Goal: Task Accomplishment & Management: Complete application form

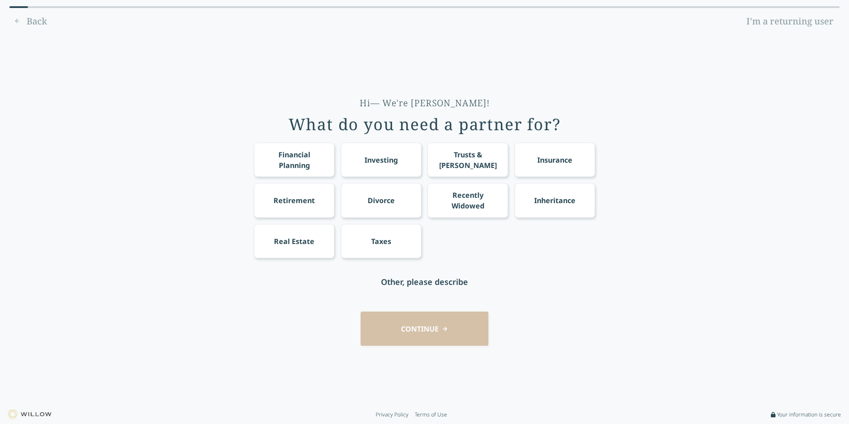
drag, startPoint x: 300, startPoint y: 197, endPoint x: 382, endPoint y: 209, distance: 83.1
click at [301, 197] on div "Retirement" at bounding box center [294, 200] width 41 height 11
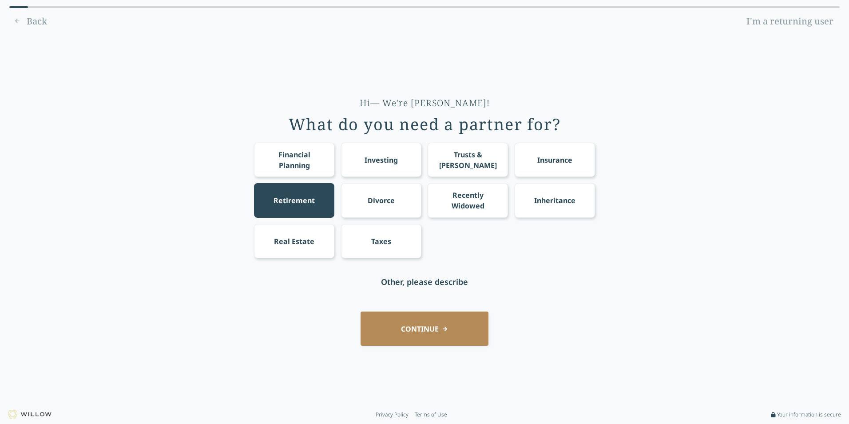
click at [421, 333] on button "CONTINUE" at bounding box center [425, 328] width 128 height 34
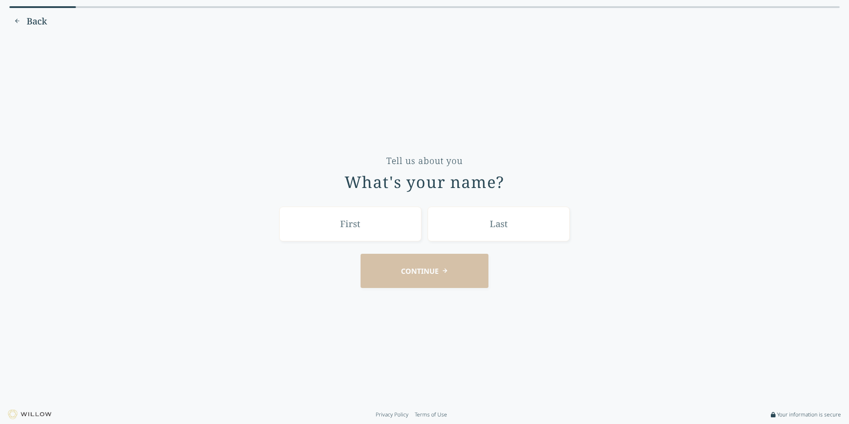
click at [361, 226] on input "text" at bounding box center [350, 224] width 142 height 34
type input "[PERSON_NAME]"
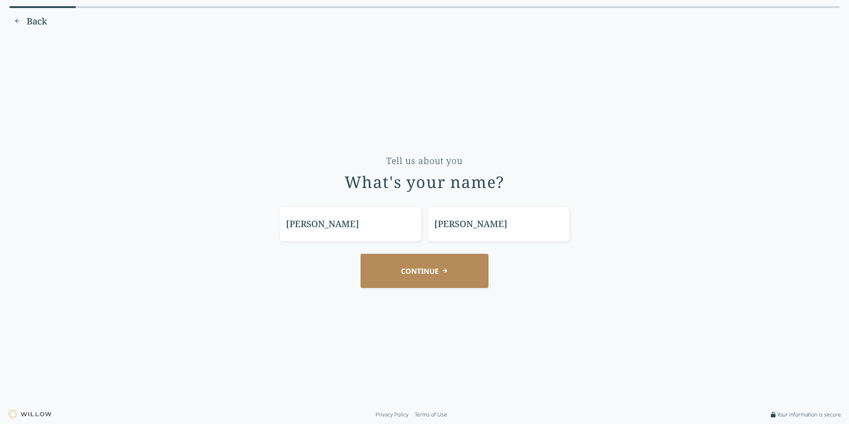
drag, startPoint x: 417, startPoint y: 267, endPoint x: 488, endPoint y: 255, distance: 71.7
click at [419, 267] on button "CONTINUE" at bounding box center [425, 271] width 128 height 34
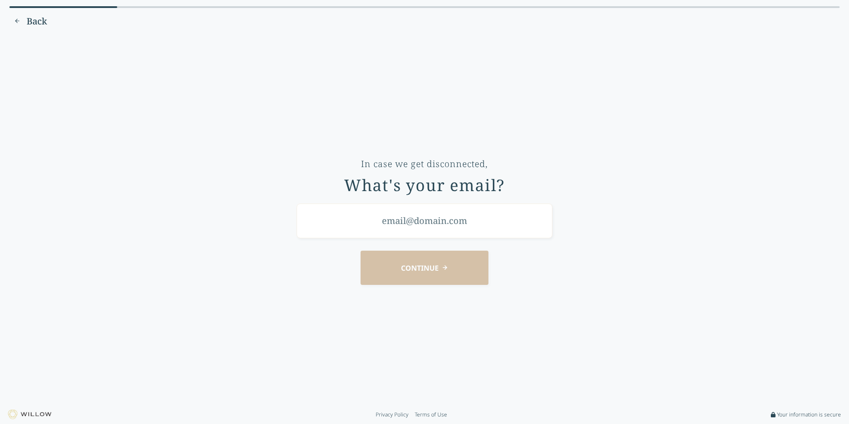
click at [415, 221] on input "email" at bounding box center [425, 220] width 256 height 34
type input "[EMAIL_ADDRESS][DOMAIN_NAME]"
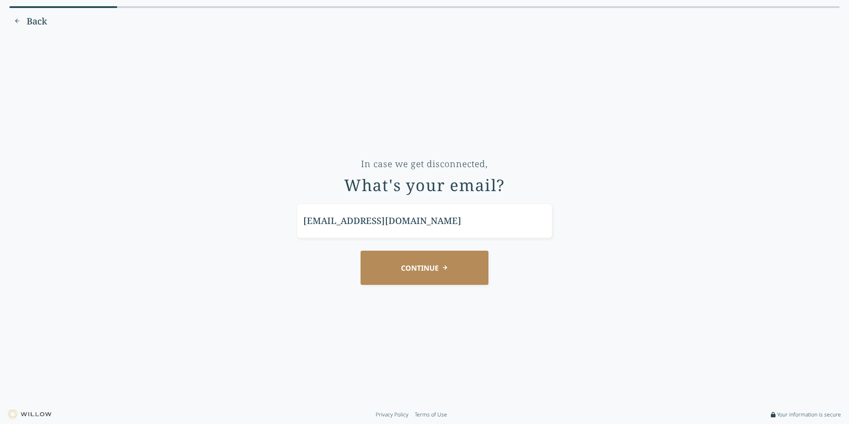
drag, startPoint x: 418, startPoint y: 270, endPoint x: 443, endPoint y: 270, distance: 24.9
click at [418, 270] on button "CONTINUE" at bounding box center [425, 267] width 128 height 34
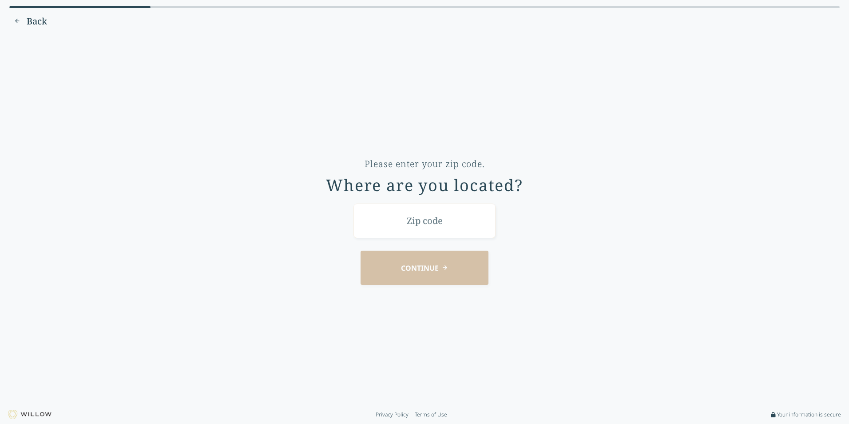
click at [436, 232] on input "text" at bounding box center [425, 220] width 142 height 34
type input "28278"
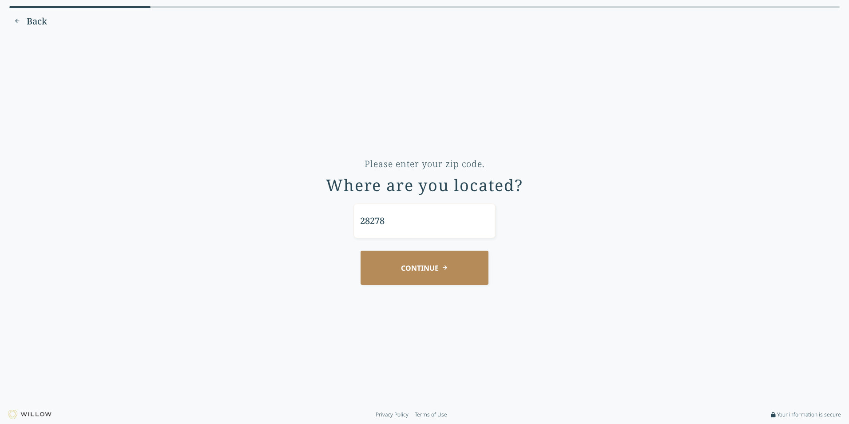
click at [436, 269] on button "CONTINUE" at bounding box center [425, 267] width 128 height 34
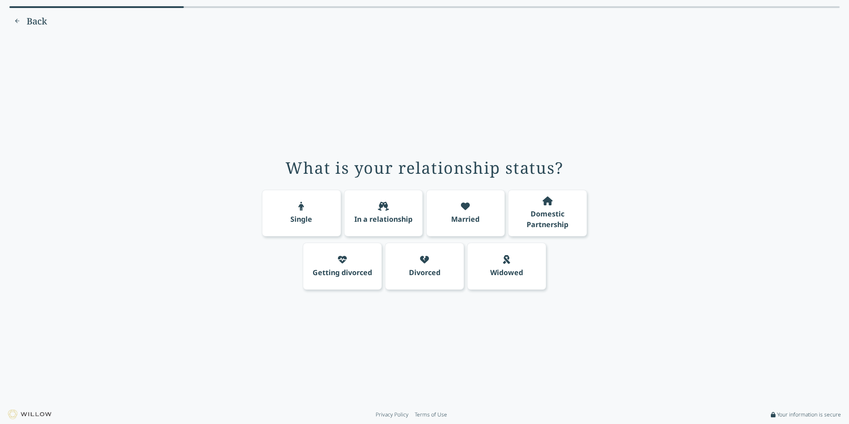
click at [463, 216] on div "Married" at bounding box center [465, 219] width 28 height 11
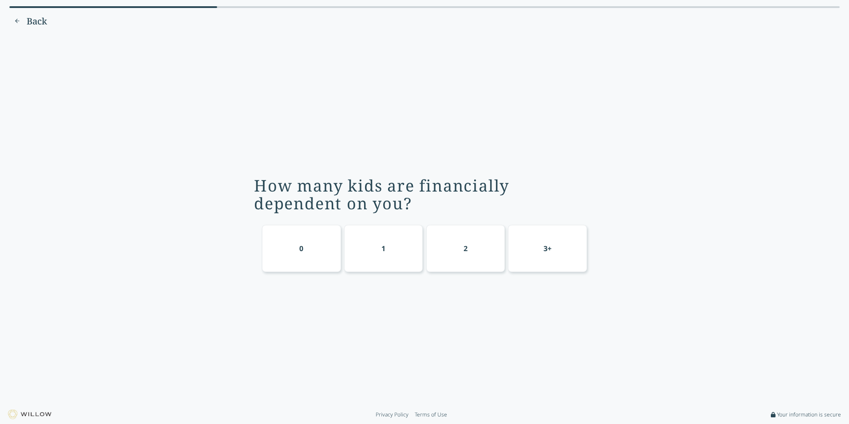
click at [286, 250] on div "0" at bounding box center [301, 248] width 79 height 47
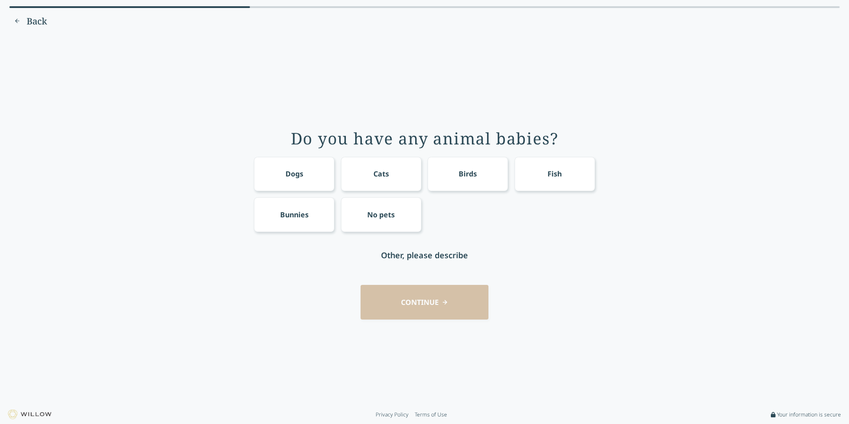
click at [380, 221] on div "No pets" at bounding box center [381, 214] width 80 height 34
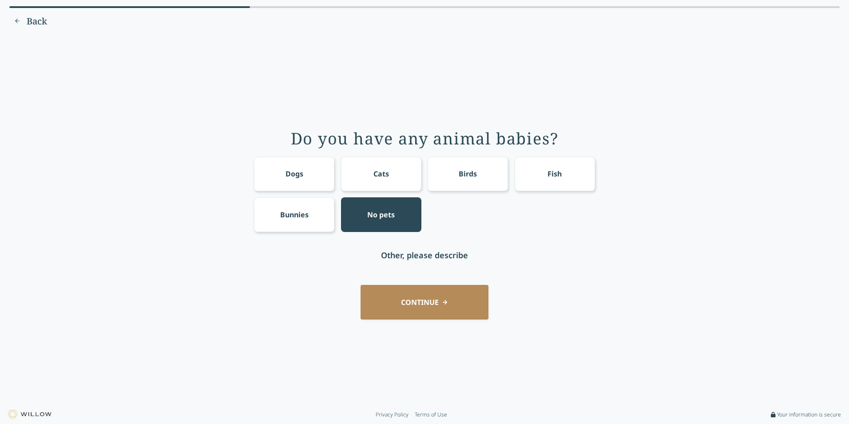
click at [442, 301] on button "CONTINUE" at bounding box center [425, 302] width 128 height 34
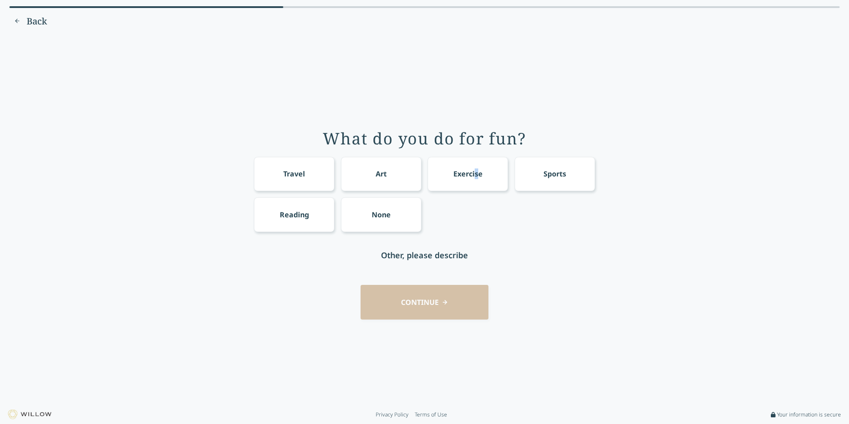
click at [477, 171] on div "Exercise" at bounding box center [467, 173] width 29 height 11
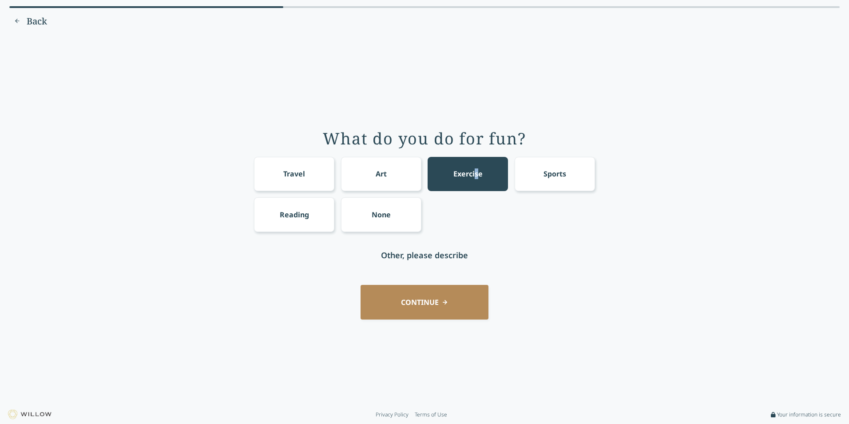
drag, startPoint x: 415, startPoint y: 299, endPoint x: 420, endPoint y: 299, distance: 4.9
click at [416, 299] on button "CONTINUE" at bounding box center [425, 302] width 128 height 34
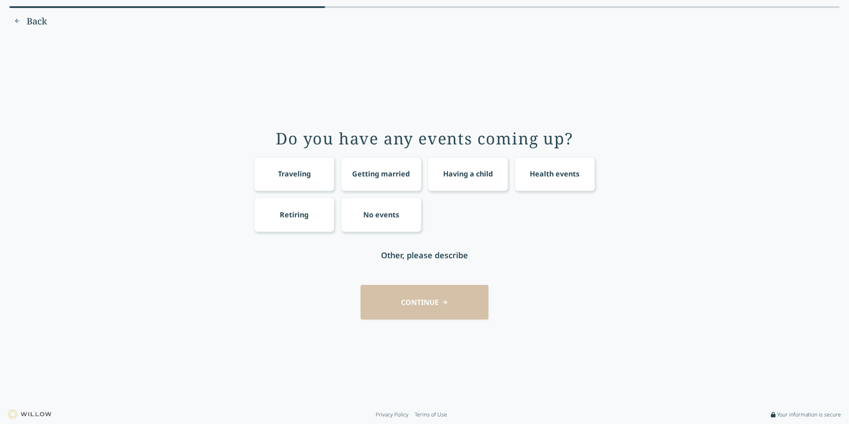
click at [293, 214] on div "Retiring" at bounding box center [294, 214] width 29 height 11
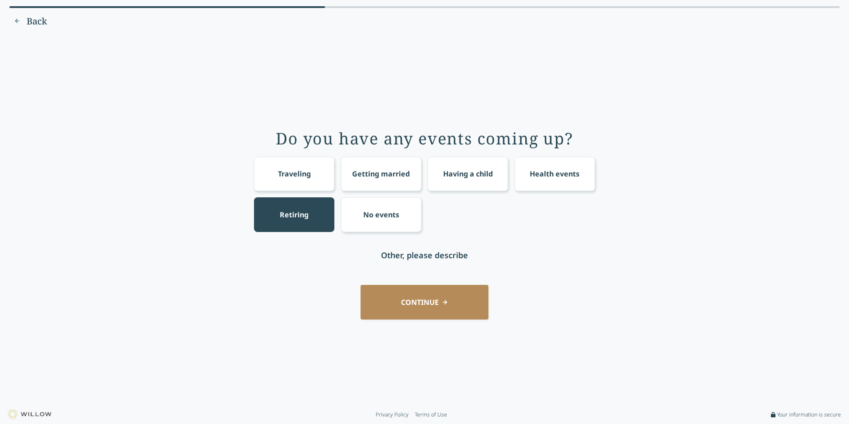
click at [411, 292] on button "CONTINUE" at bounding box center [425, 302] width 128 height 34
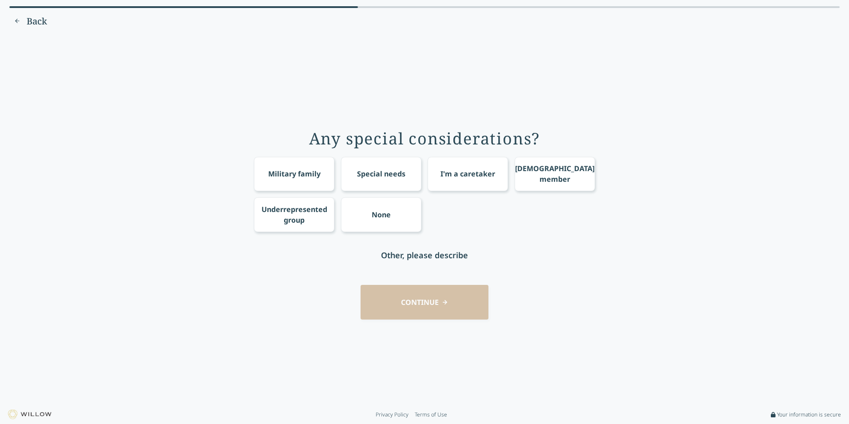
click at [381, 217] on div "None" at bounding box center [381, 214] width 19 height 11
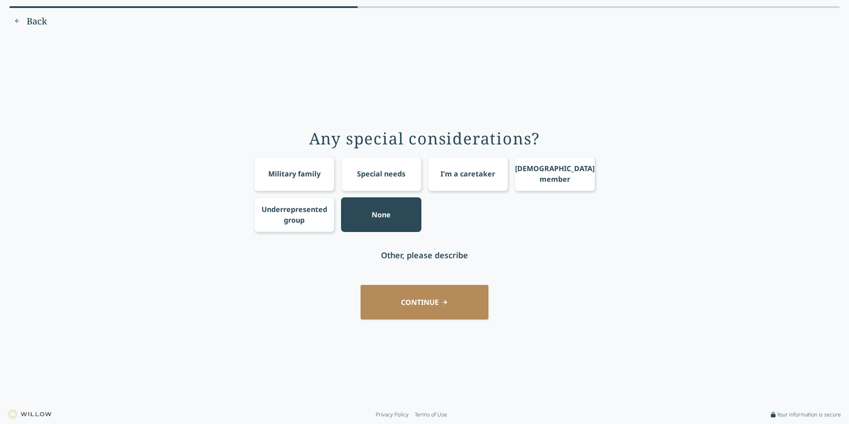
drag, startPoint x: 422, startPoint y: 300, endPoint x: 443, endPoint y: 302, distance: 21.0
click at [423, 302] on button "CONTINUE" at bounding box center [425, 302] width 128 height 34
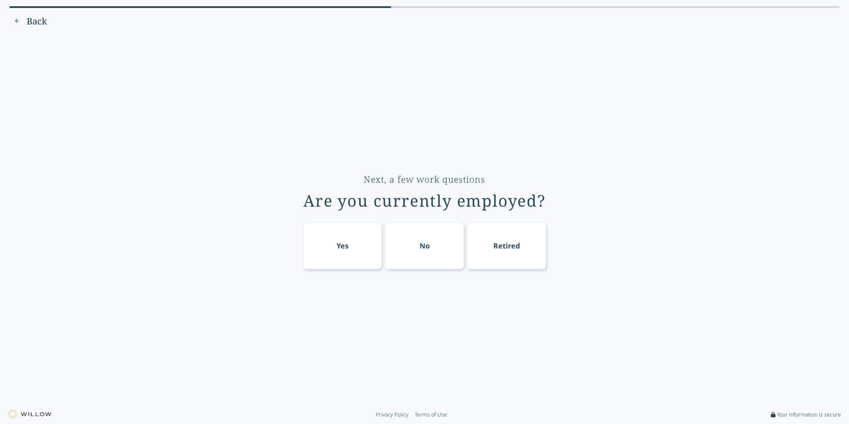
click at [345, 252] on div "Yes" at bounding box center [342, 245] width 79 height 47
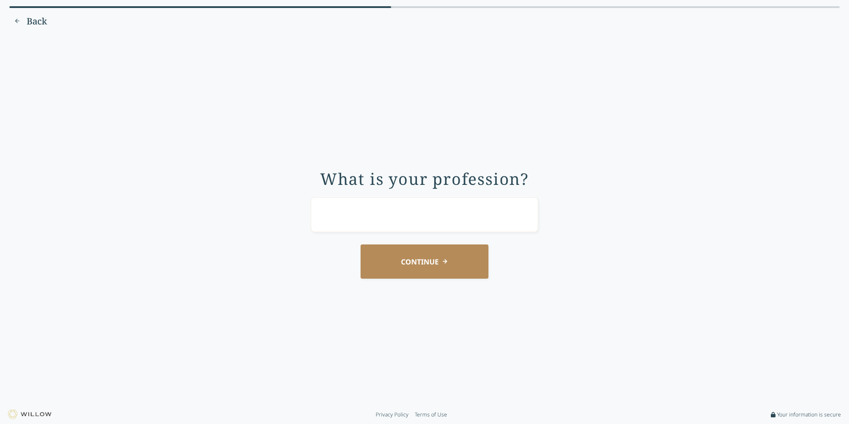
click at [383, 221] on input "text" at bounding box center [424, 214] width 227 height 34
type input "Sales Director"
click at [420, 263] on button "CONTINUE" at bounding box center [425, 261] width 128 height 34
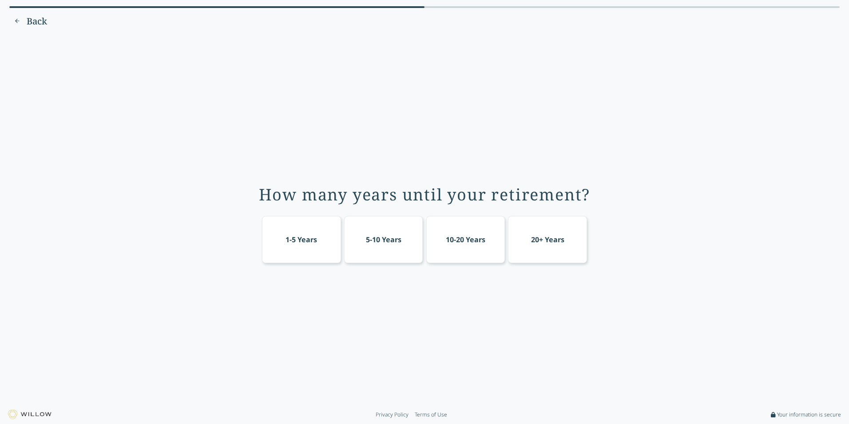
click at [295, 250] on div "1-5 Years" at bounding box center [301, 239] width 79 height 47
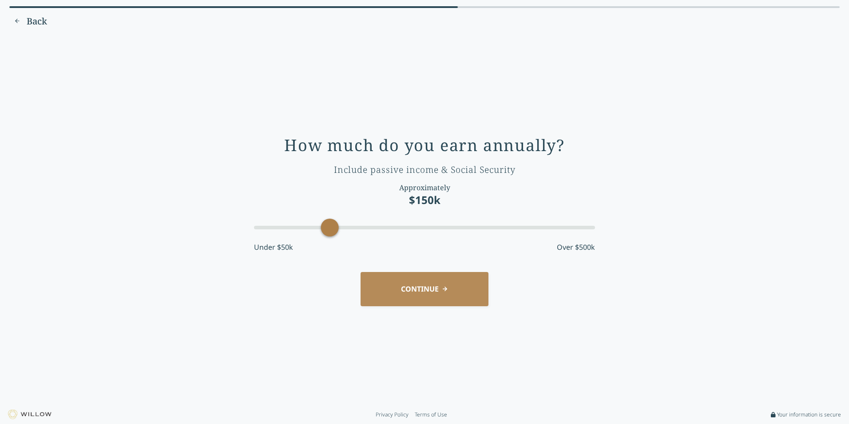
click at [412, 290] on button "CONTINUE" at bounding box center [425, 289] width 128 height 34
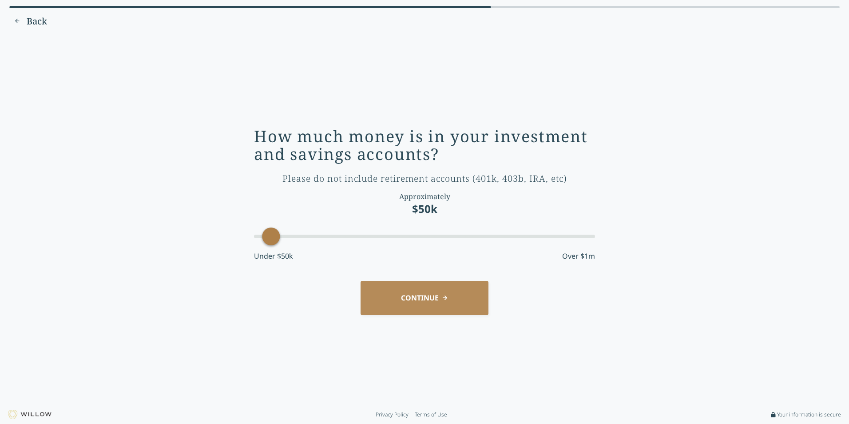
click at [279, 231] on div at bounding box center [424, 236] width 341 height 16
drag, startPoint x: 270, startPoint y: 234, endPoint x: 608, endPoint y: 256, distance: 338.2
click at [608, 256] on div "How much money is in your investment and savings accounts? Please do not includ…" at bounding box center [424, 220] width 824 height 358
click at [426, 304] on button "CONTINUE" at bounding box center [425, 298] width 128 height 34
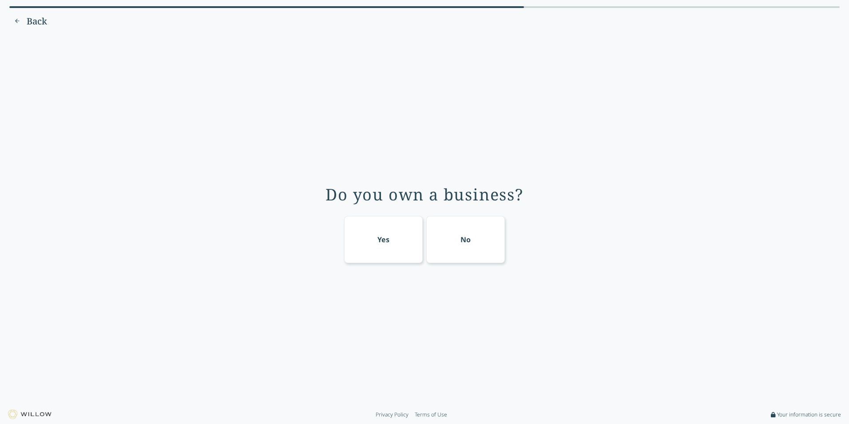
click at [473, 242] on div "No" at bounding box center [465, 239] width 79 height 47
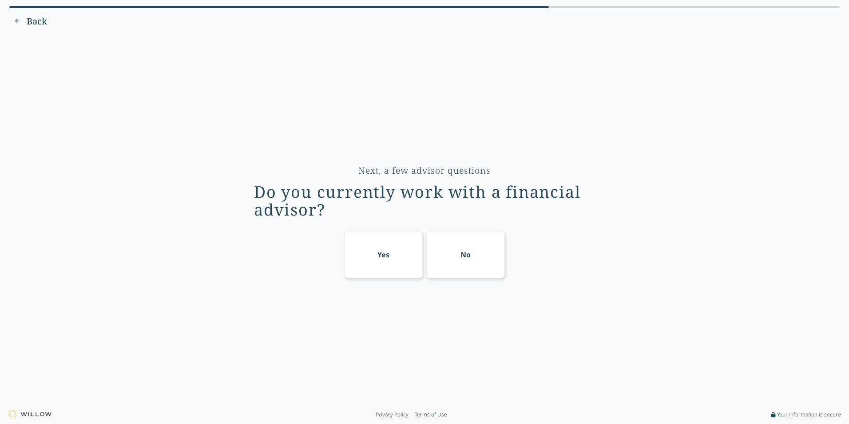
click at [384, 254] on div "Yes" at bounding box center [383, 254] width 12 height 11
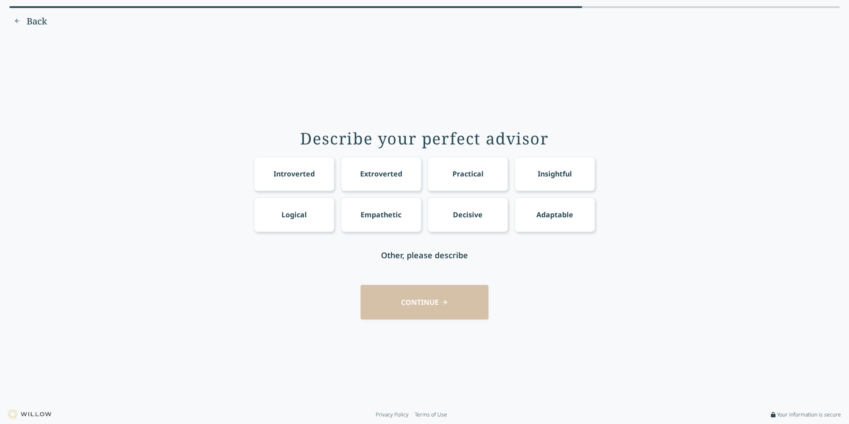
click at [550, 211] on div "Adaptable" at bounding box center [554, 214] width 37 height 11
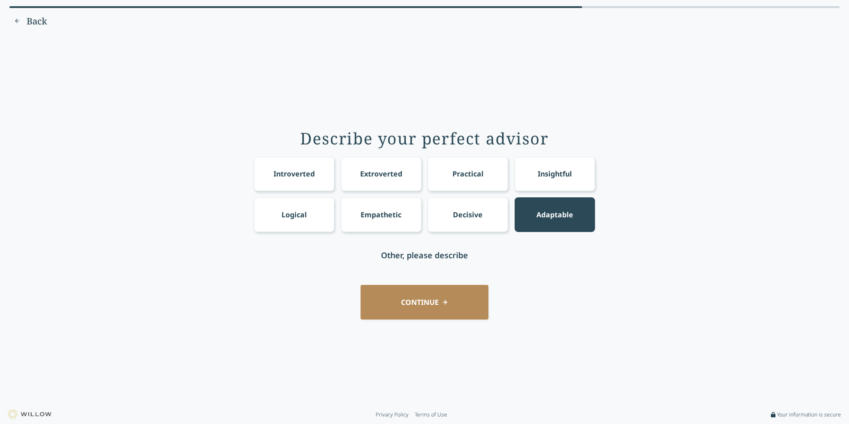
click at [411, 310] on button "CONTINUE" at bounding box center [425, 302] width 128 height 34
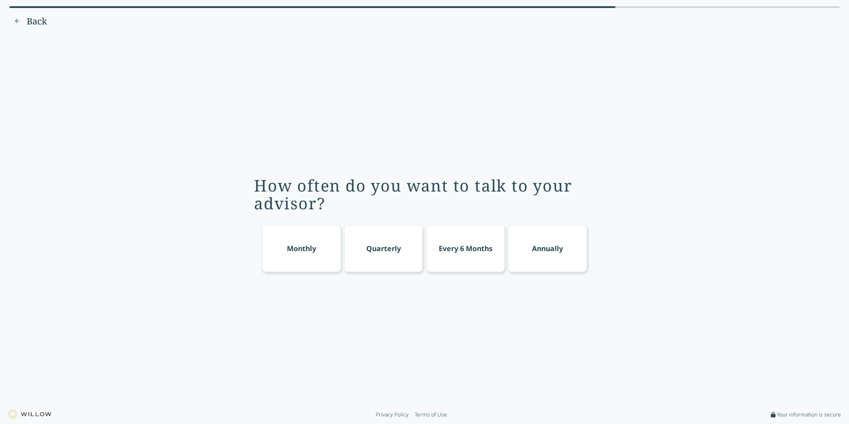
click at [551, 252] on div "Annually" at bounding box center [547, 248] width 31 height 11
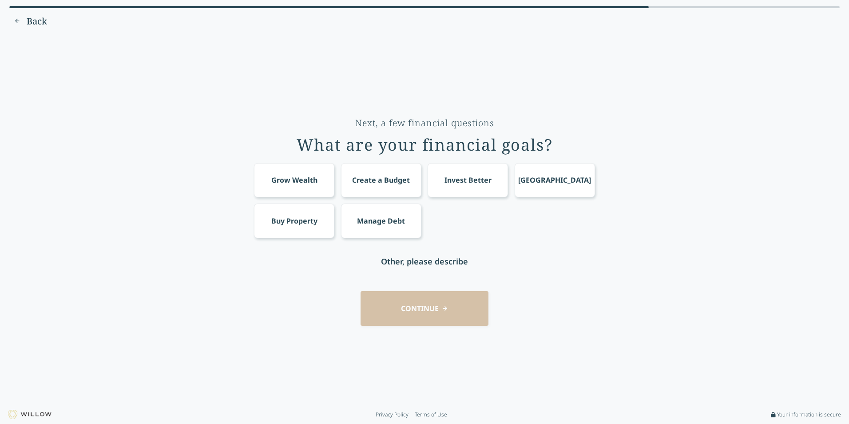
click at [376, 179] on div "Create a Budget" at bounding box center [381, 180] width 58 height 11
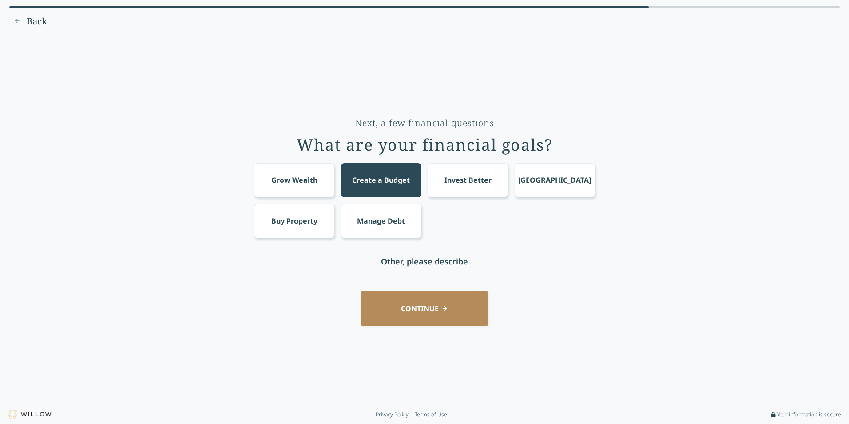
click at [294, 183] on div "Grow Wealth" at bounding box center [294, 180] width 46 height 11
click at [429, 306] on button "CONTINUE" at bounding box center [425, 308] width 128 height 34
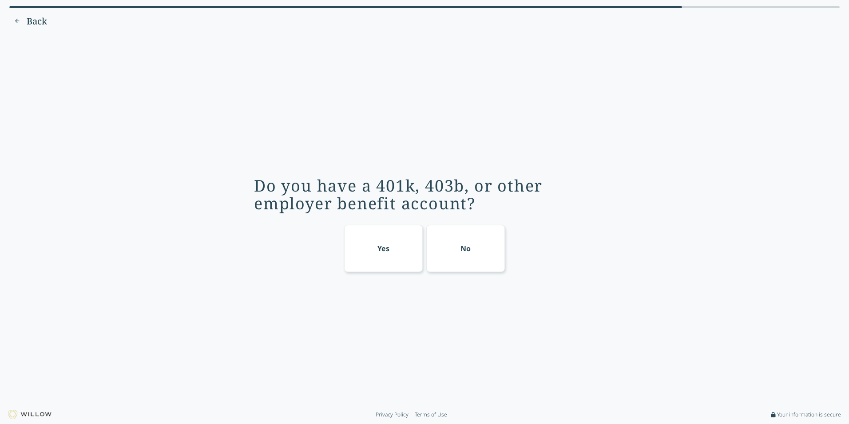
click at [379, 249] on div "Yes" at bounding box center [383, 248] width 12 height 11
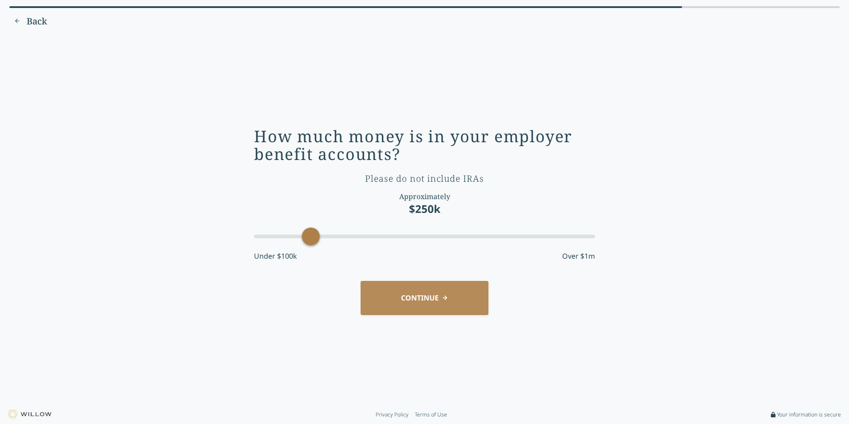
click at [30, 21] on span "Back" at bounding box center [37, 21] width 20 height 12
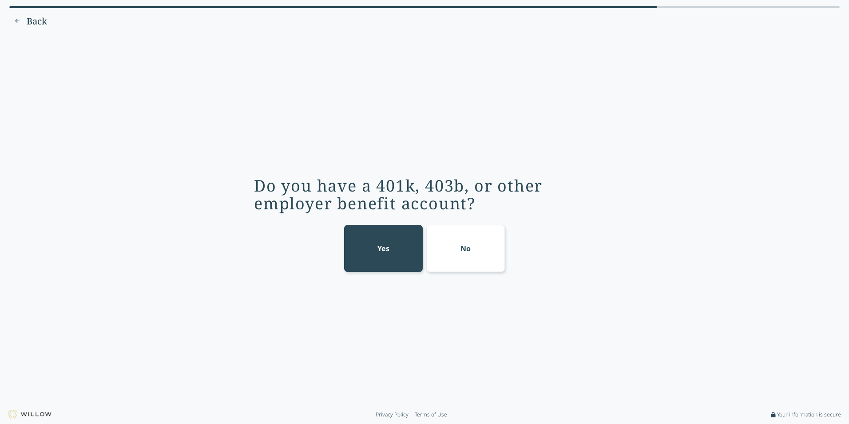
click at [458, 252] on div "No" at bounding box center [465, 248] width 79 height 47
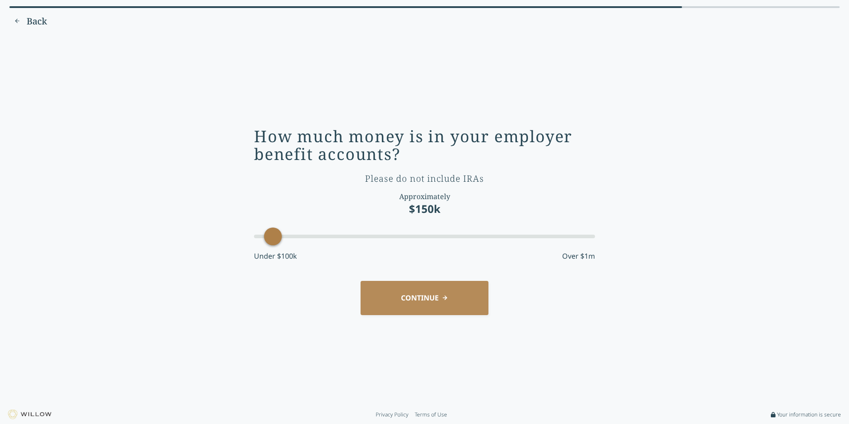
drag, startPoint x: 310, startPoint y: 242, endPoint x: 266, endPoint y: 241, distance: 44.0
click at [266, 241] on div "Accessibility label" at bounding box center [273, 236] width 18 height 18
drag, startPoint x: 273, startPoint y: 239, endPoint x: 265, endPoint y: 238, distance: 8.0
click at [265, 238] on div "Accessibility label" at bounding box center [273, 236] width 18 height 18
drag, startPoint x: 273, startPoint y: 233, endPoint x: 260, endPoint y: 228, distance: 14.2
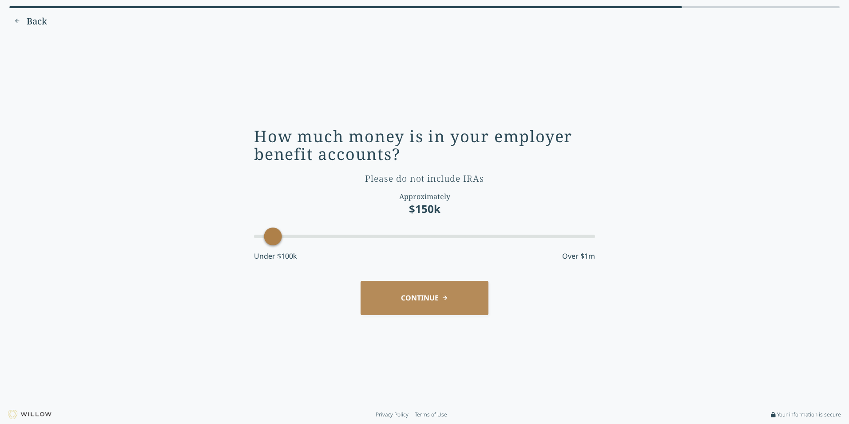
click at [260, 228] on div at bounding box center [424, 236] width 341 height 16
click at [421, 302] on button "CONTINUE" at bounding box center [425, 298] width 128 height 34
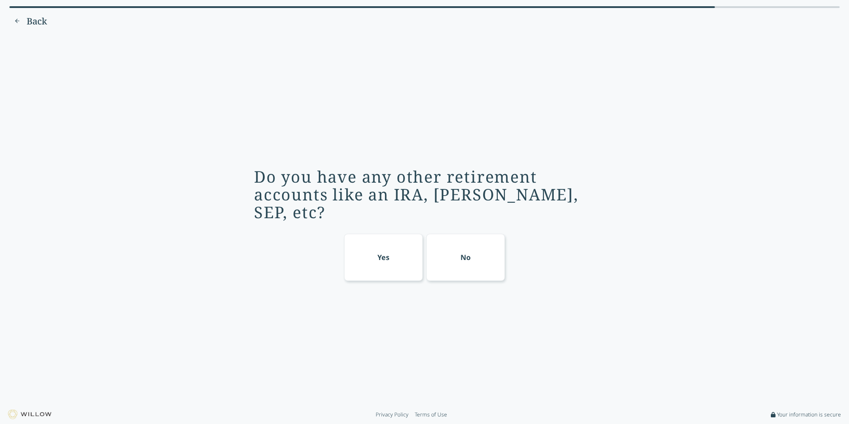
click at [395, 249] on div "Yes" at bounding box center [383, 257] width 79 height 47
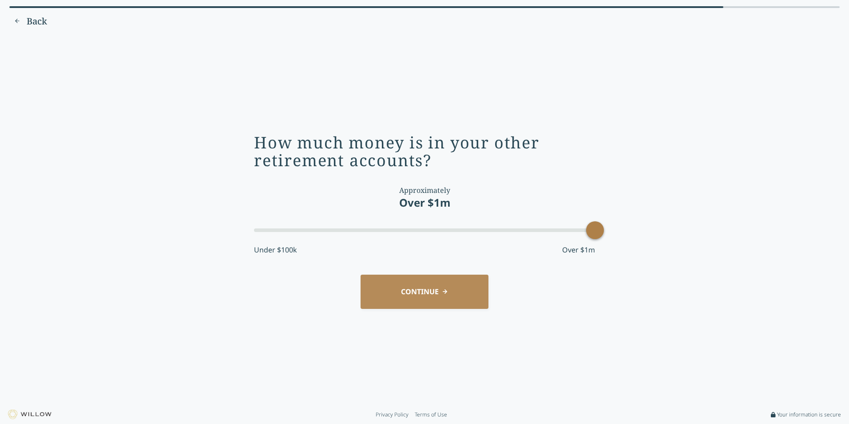
drag, startPoint x: 399, startPoint y: 227, endPoint x: 552, endPoint y: 258, distance: 156.8
click at [588, 253] on div "How much money is in your other retirement accounts? Approximately Over $1m Und…" at bounding box center [424, 198] width 341 height 128
click at [440, 294] on button "CONTINUE" at bounding box center [425, 291] width 128 height 34
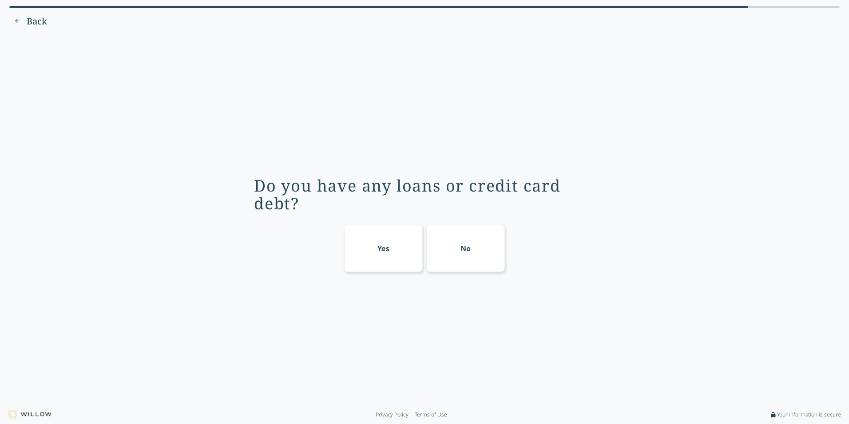
click at [383, 250] on div "Yes" at bounding box center [383, 248] width 12 height 11
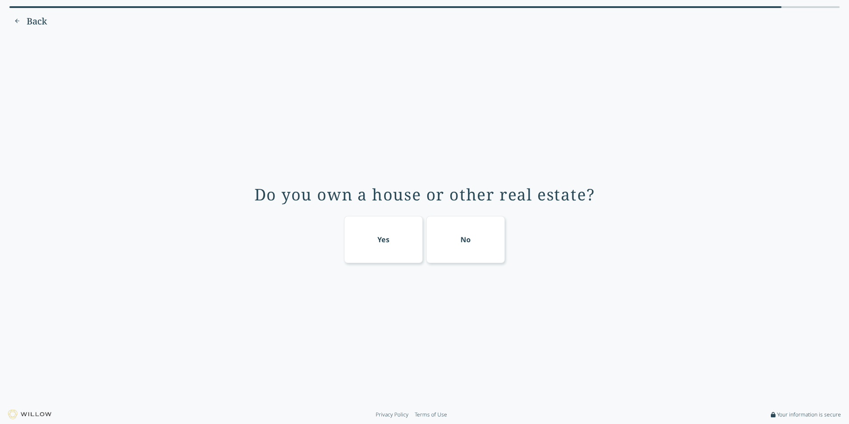
click at [377, 243] on div "Yes" at bounding box center [383, 239] width 12 height 11
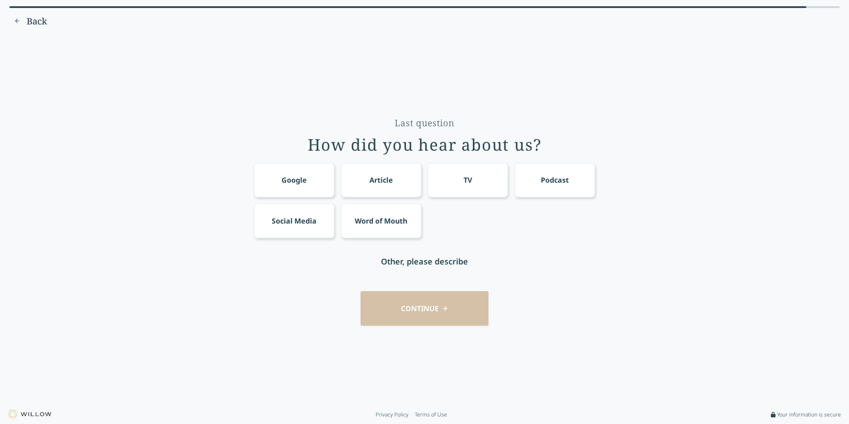
click at [301, 215] on div "Social Media" at bounding box center [294, 220] width 45 height 11
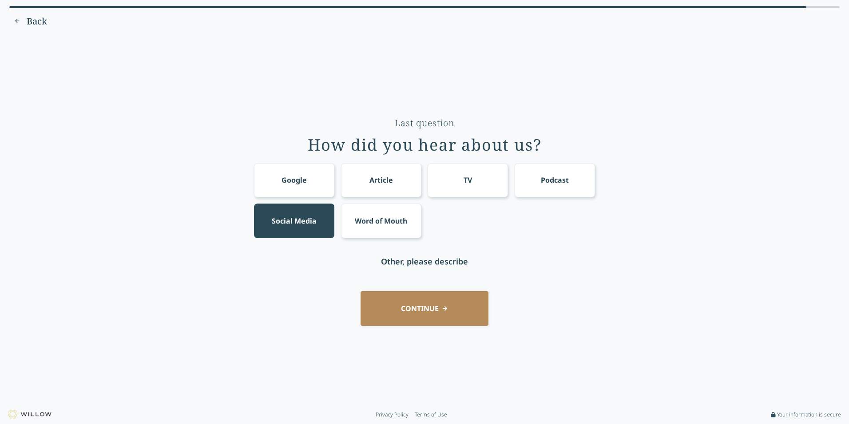
drag, startPoint x: 429, startPoint y: 297, endPoint x: 479, endPoint y: 305, distance: 50.8
click at [431, 298] on button "CONTINUE" at bounding box center [425, 308] width 128 height 34
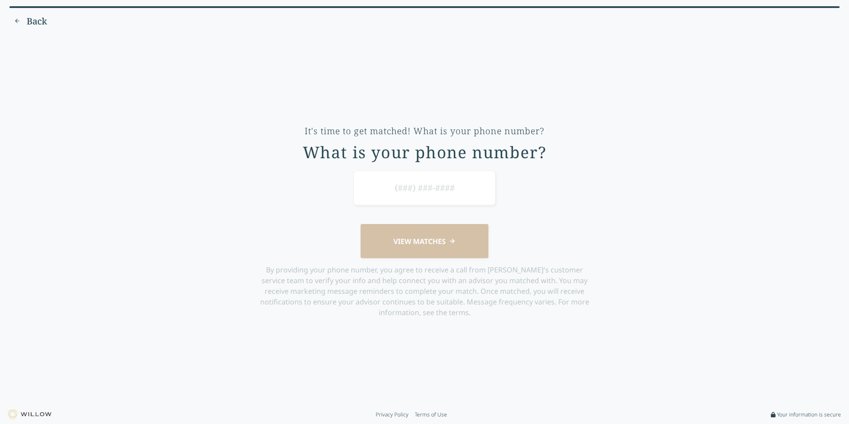
click at [415, 197] on input at bounding box center [425, 188] width 142 height 34
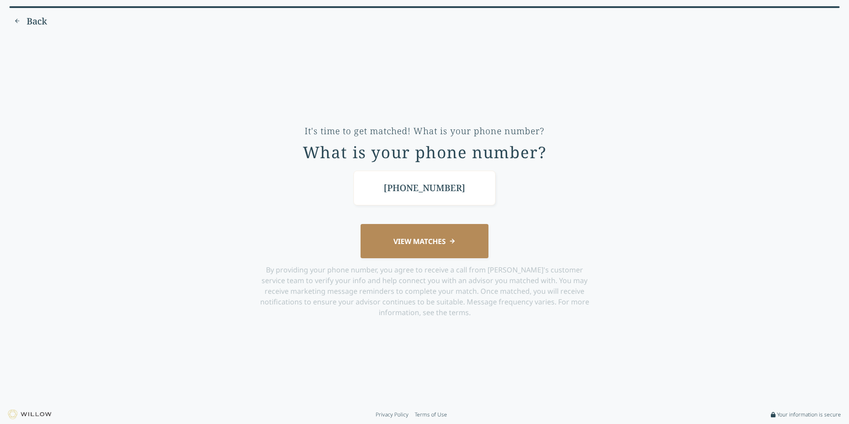
type input "[PHONE_NUMBER]"
click at [427, 249] on button "VIEW MATCHES" at bounding box center [425, 241] width 128 height 34
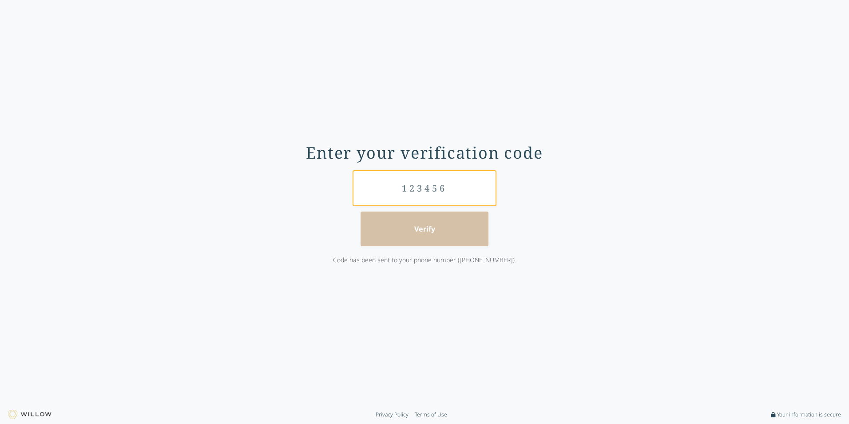
click at [419, 191] on input "text" at bounding box center [425, 188] width 142 height 34
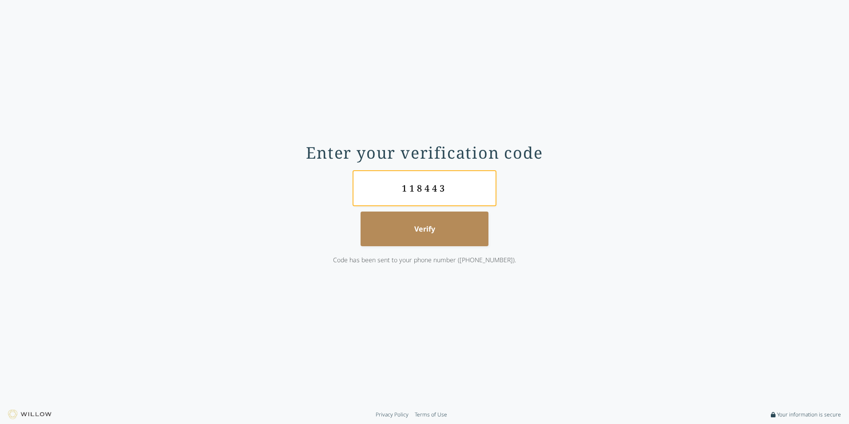
type input "118443"
click at [421, 233] on button "Verify" at bounding box center [425, 228] width 128 height 34
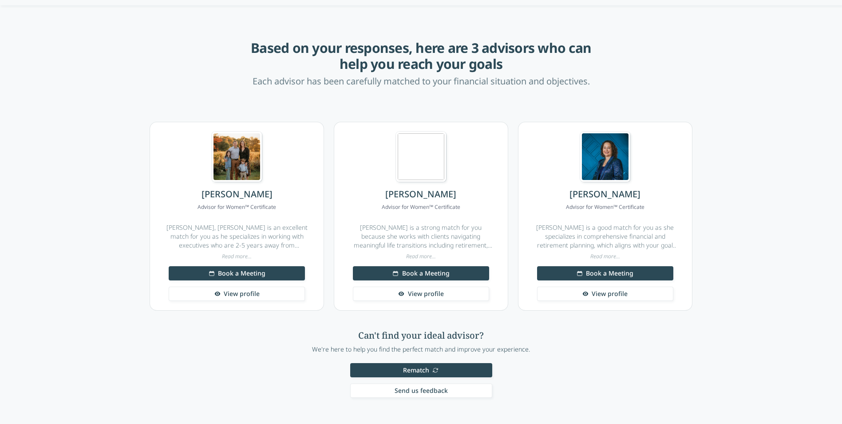
scroll to position [43, 0]
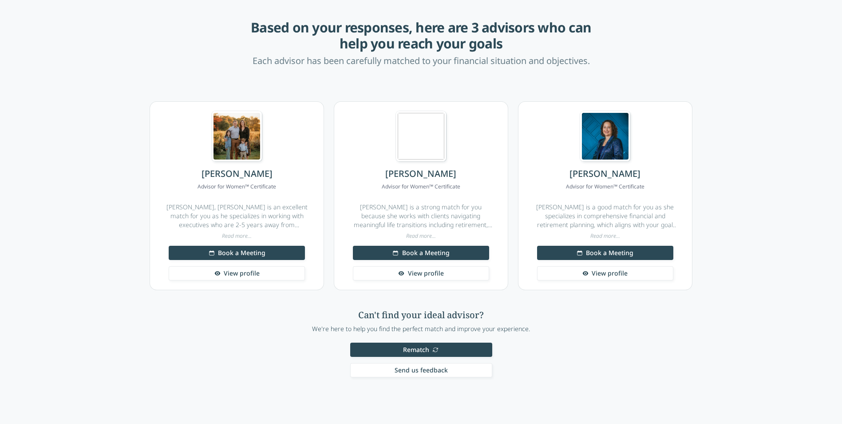
click at [239, 274] on span "View profile" at bounding box center [242, 273] width 36 height 9
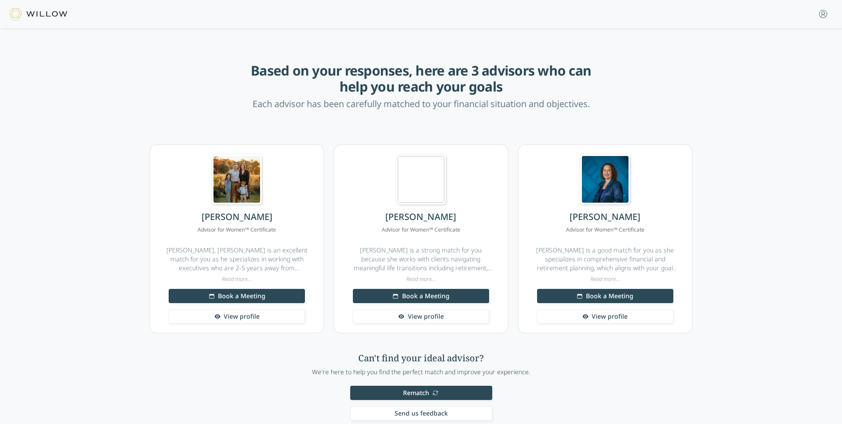
scroll to position [43, 0]
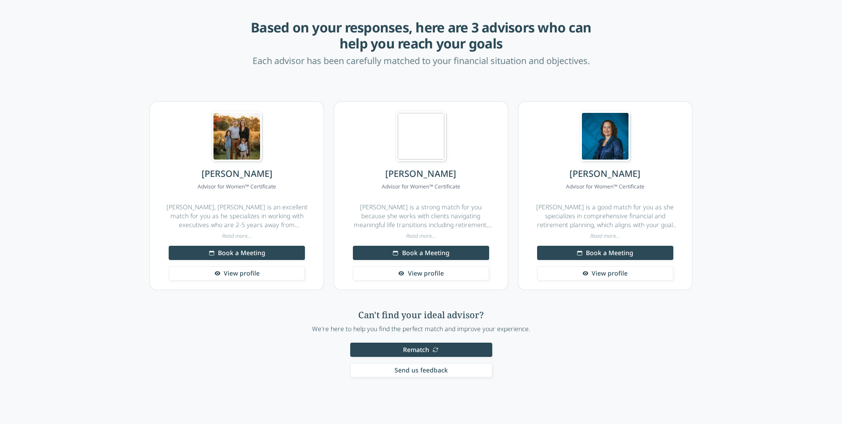
click at [414, 272] on span "View profile" at bounding box center [426, 273] width 36 height 9
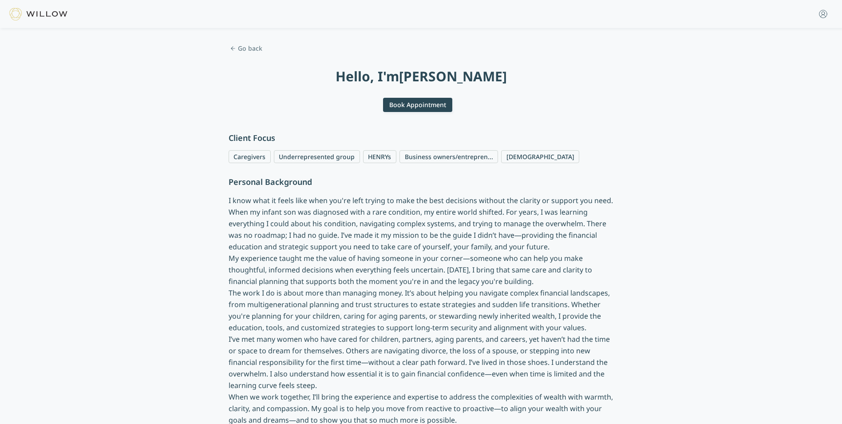
scroll to position [43, 0]
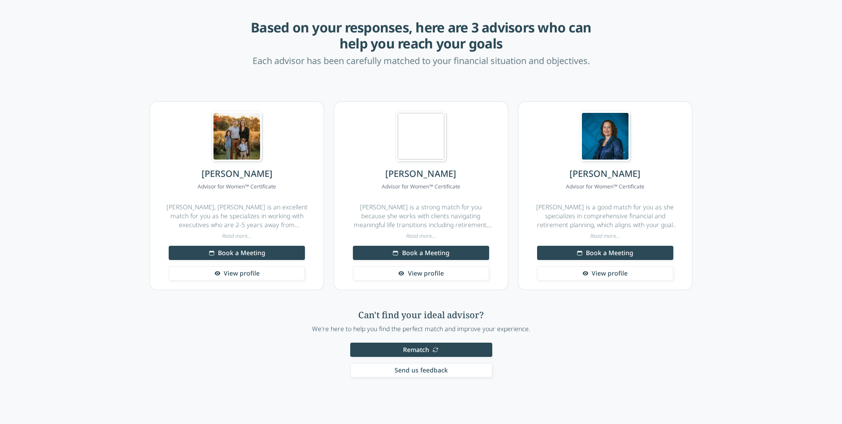
click at [612, 275] on span "View profile" at bounding box center [610, 273] width 36 height 9
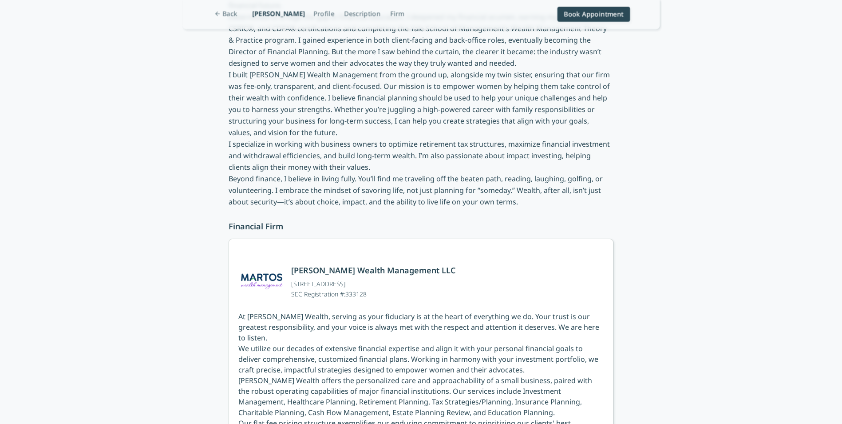
scroll to position [533, 0]
